Goal: Find specific page/section: Find specific page/section

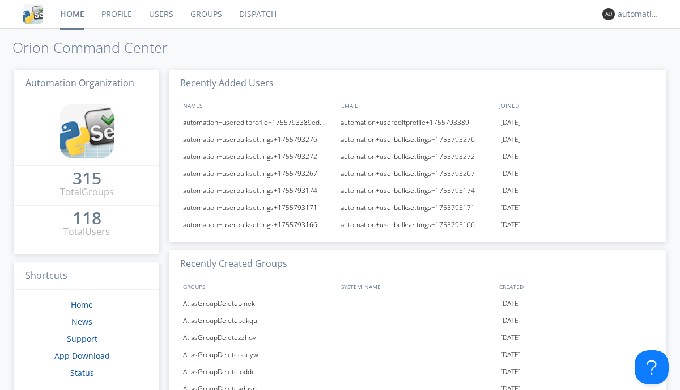
click at [257, 14] on link "Dispatch" at bounding box center [258, 14] width 54 height 28
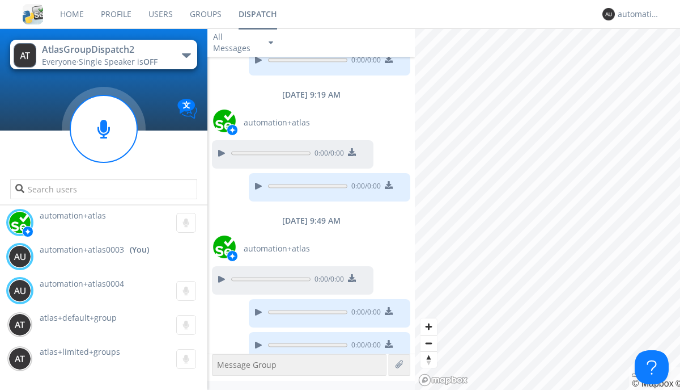
scroll to position [799, 0]
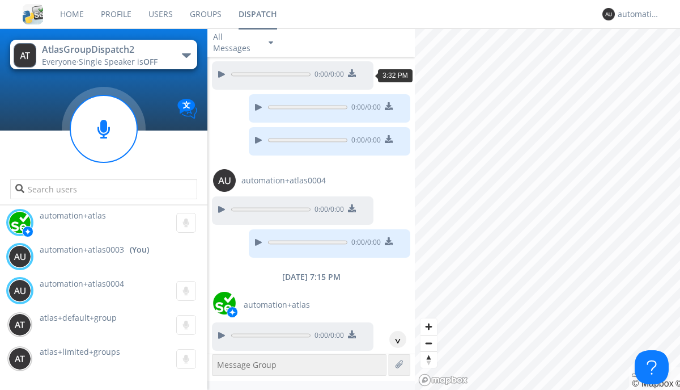
scroll to position [56, 0]
click at [394, 339] on div "^" at bounding box center [398, 339] width 17 height 17
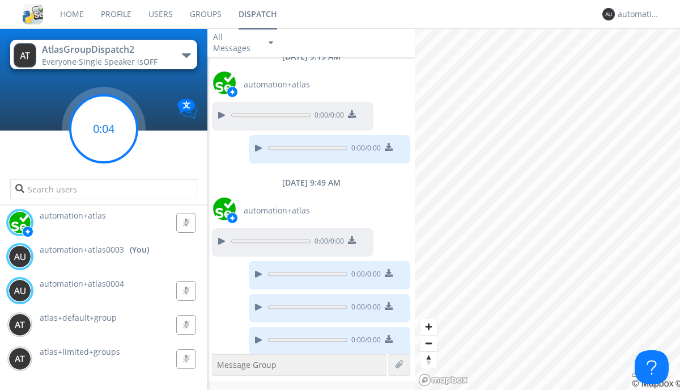
scroll to position [797, 0]
click at [104, 129] on g at bounding box center [103, 128] width 67 height 67
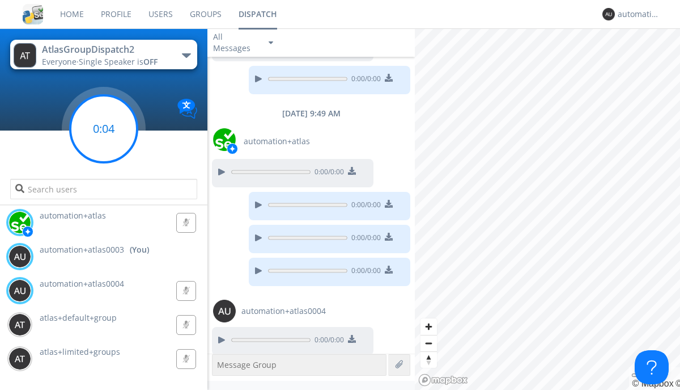
scroll to position [899, 0]
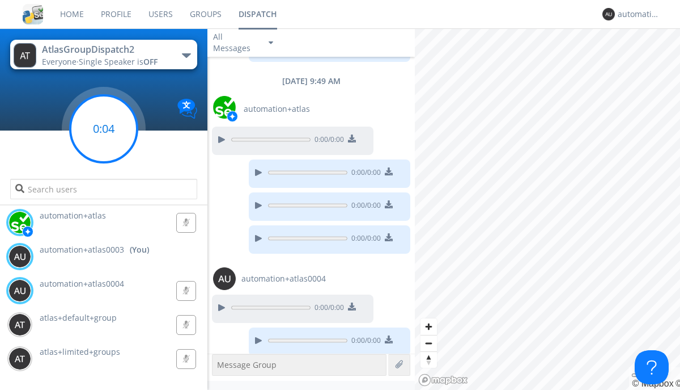
click at [104, 129] on g at bounding box center [103, 128] width 67 height 67
click at [636, 14] on div "automation+atlas0003" at bounding box center [639, 14] width 43 height 11
